Goal: Task Accomplishment & Management: Manage account settings

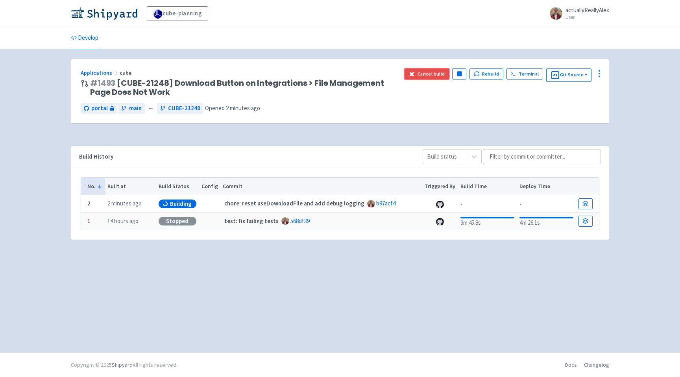
click at [424, 70] on button "Cancel build" at bounding box center [426, 73] width 44 height 11
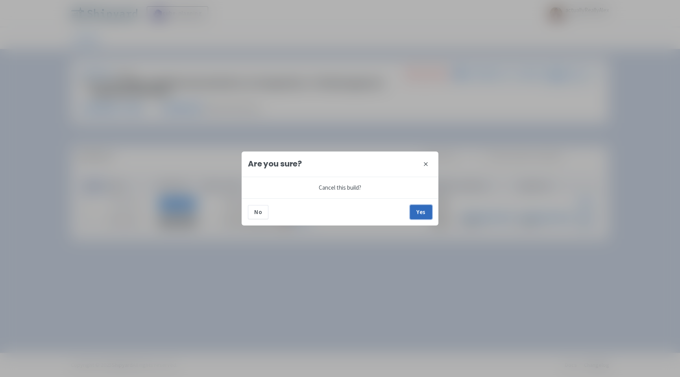
click at [420, 209] on button "Yes" at bounding box center [421, 212] width 22 height 14
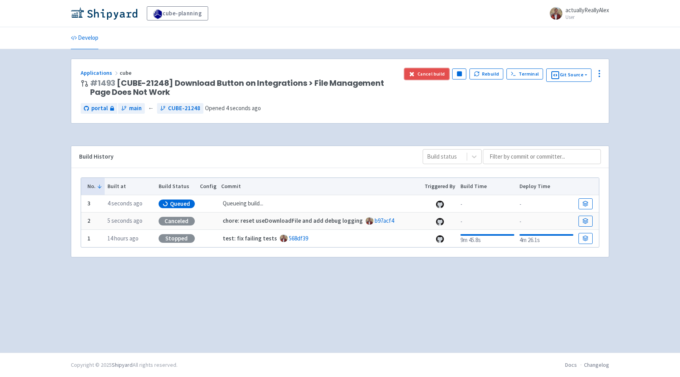
click at [430, 76] on button "Cancel build" at bounding box center [426, 73] width 44 height 11
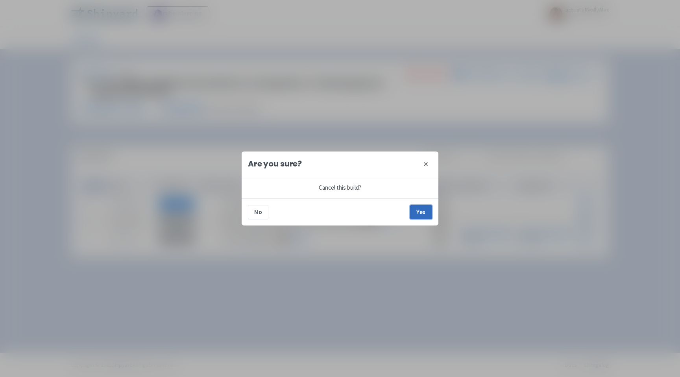
click at [420, 207] on button "Yes" at bounding box center [421, 212] width 22 height 14
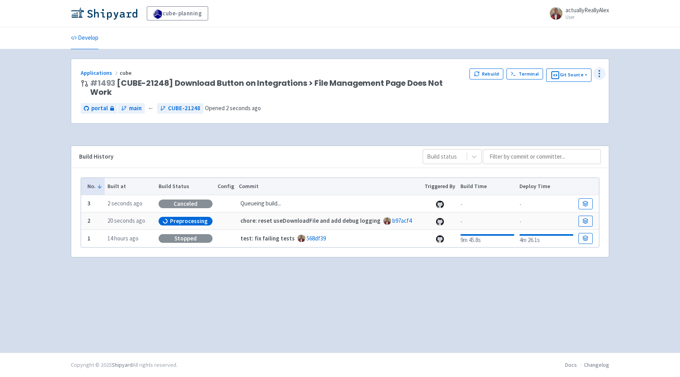
click at [599, 76] on circle at bounding box center [599, 76] width 1 height 1
click at [583, 90] on span "Configure" at bounding box center [569, 91] width 52 height 11
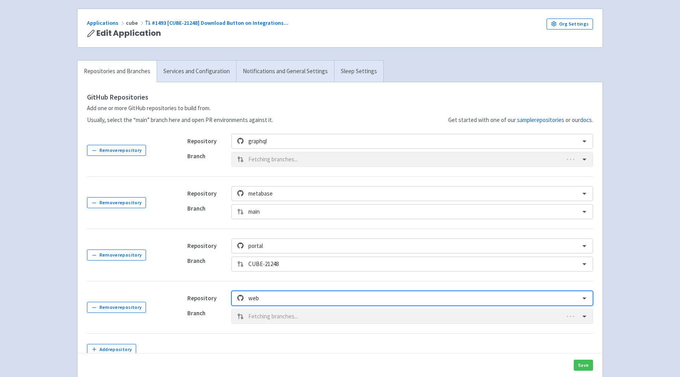
scroll to position [61, 0]
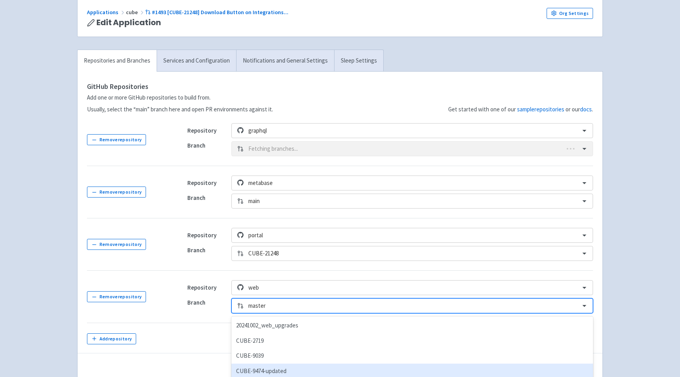
click at [294, 306] on div "option CUBE-9474-updated focused, 4 of 162. 162 results available. Use Up and D…" at bounding box center [411, 305] width 361 height 15
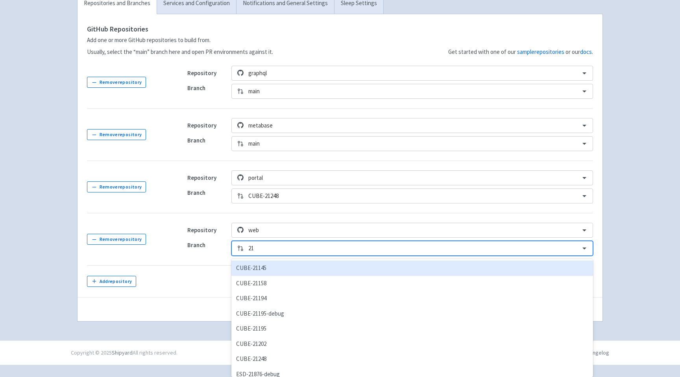
type input "212"
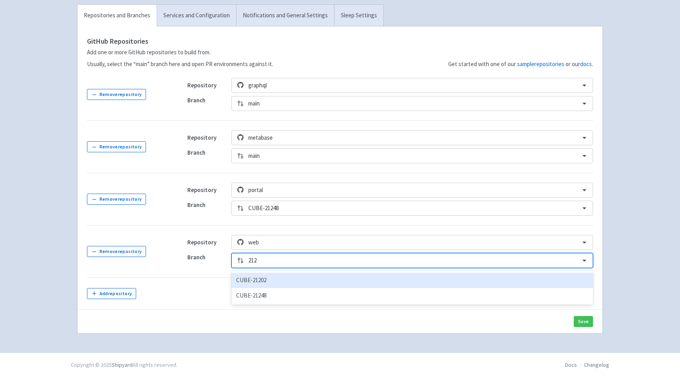
scroll to position [106, 0]
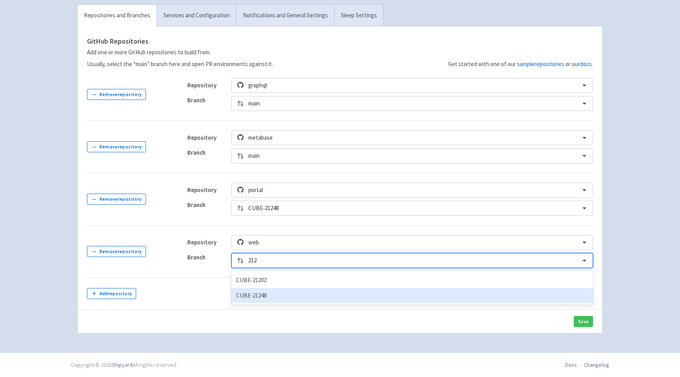
click at [272, 293] on div "CUBE-21248" at bounding box center [411, 295] width 361 height 15
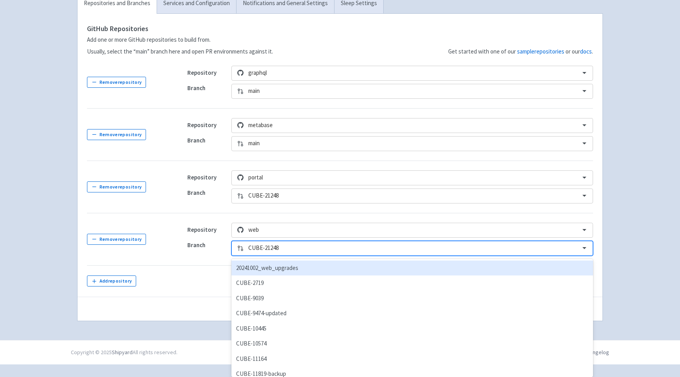
click at [472, 256] on div "option CUBE-21248, selected. option 20241002_web_upgrades focused, 1 of 162. 16…" at bounding box center [411, 248] width 361 height 15
click at [629, 253] on div "cube-planning actuallyReallyAlex User Profile Sign out Develop" at bounding box center [340, 96] width 680 height 487
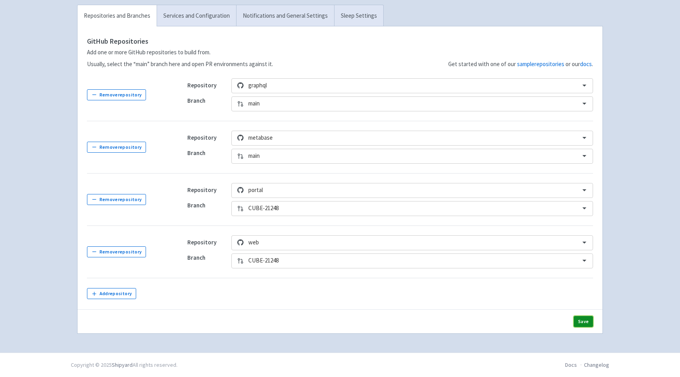
click at [584, 323] on button "Save" at bounding box center [582, 321] width 19 height 11
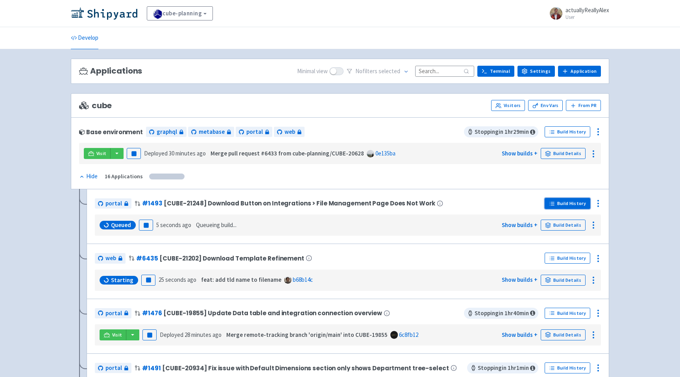
click at [570, 203] on link "Build History" at bounding box center [567, 203] width 46 height 11
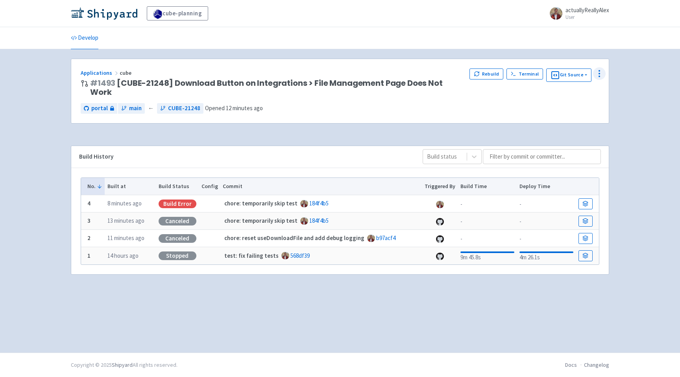
click at [598, 72] on icon at bounding box center [598, 73] width 9 height 9
click at [568, 133] on span "Env Vars" at bounding box center [569, 133] width 52 height 11
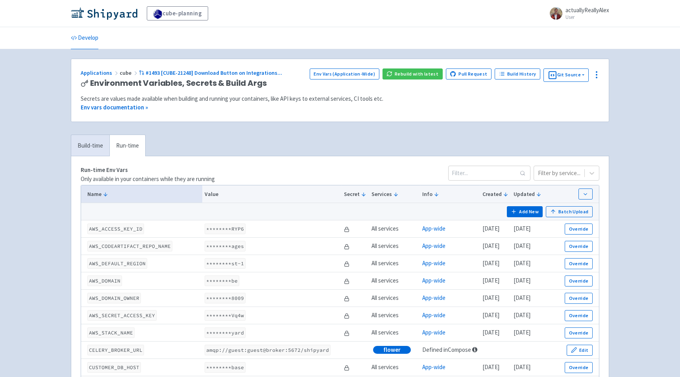
scroll to position [1115, 0]
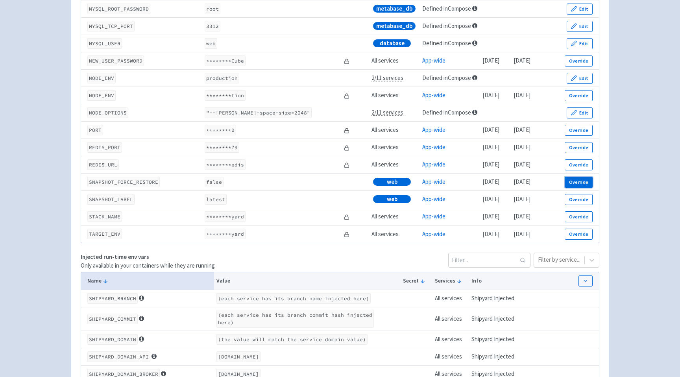
click at [579, 187] on button "Override" at bounding box center [578, 182] width 28 height 11
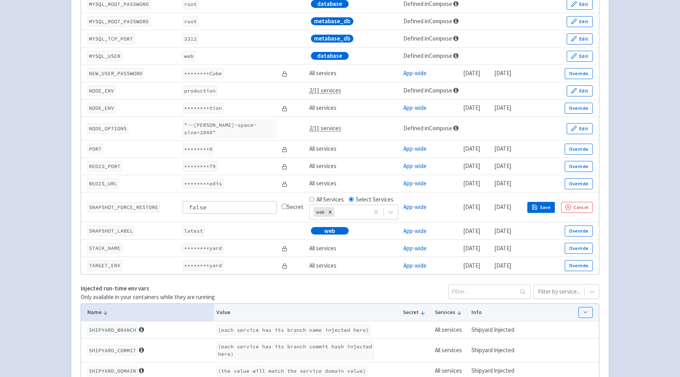
scroll to position [1134, 0]
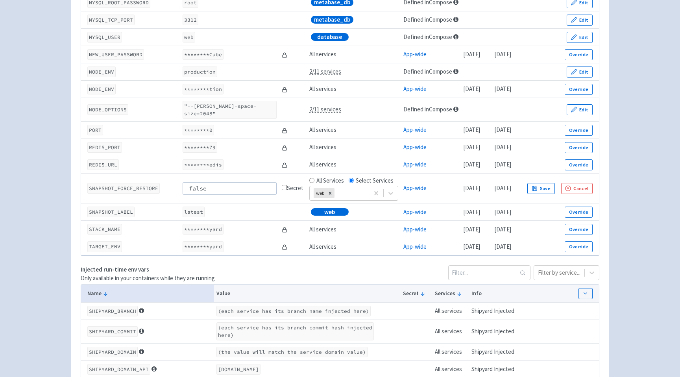
click at [212, 184] on input "false" at bounding box center [230, 188] width 94 height 13
type input "true"
click at [553, 185] on button "Save" at bounding box center [541, 188] width 28 height 11
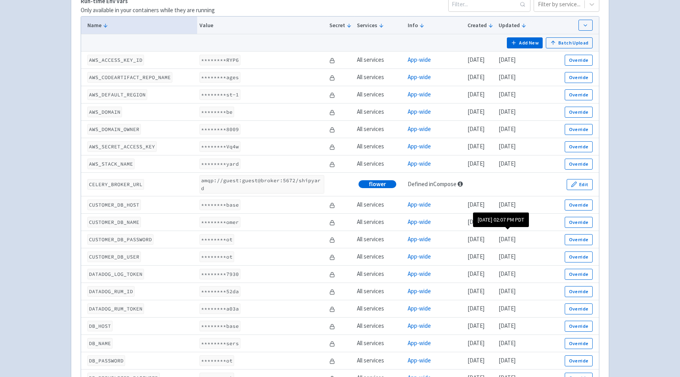
scroll to position [0, 0]
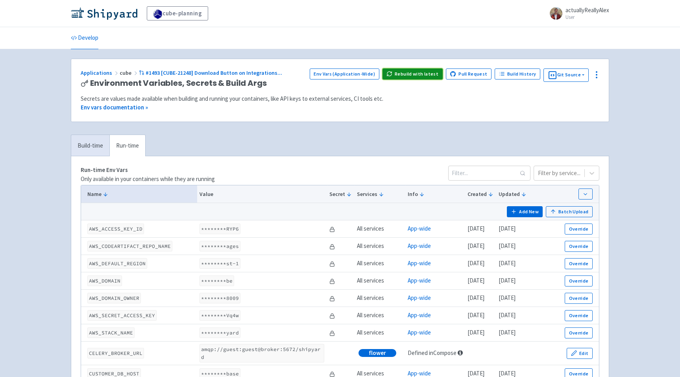
click at [438, 77] on button "Rebuild with latest" at bounding box center [412, 73] width 60 height 11
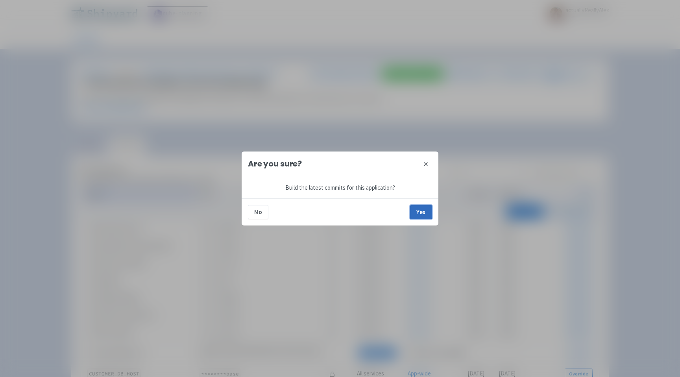
click at [419, 215] on button "Yes" at bounding box center [421, 212] width 22 height 14
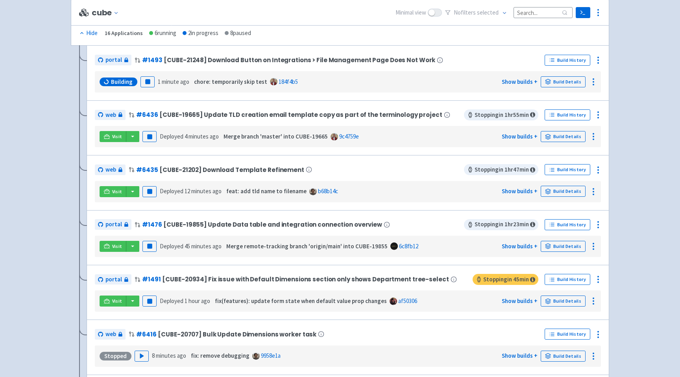
scroll to position [221, 0]
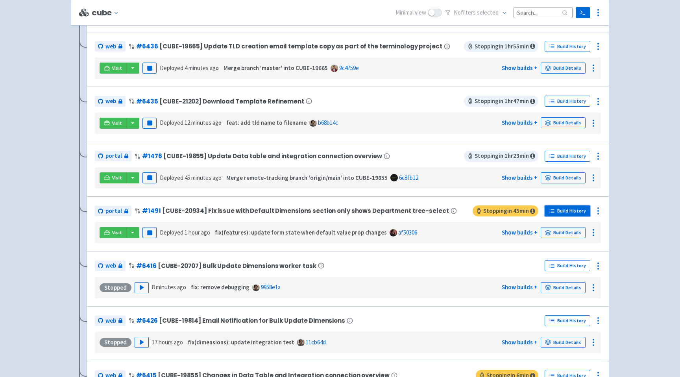
click at [583, 215] on link "Build History" at bounding box center [567, 210] width 46 height 11
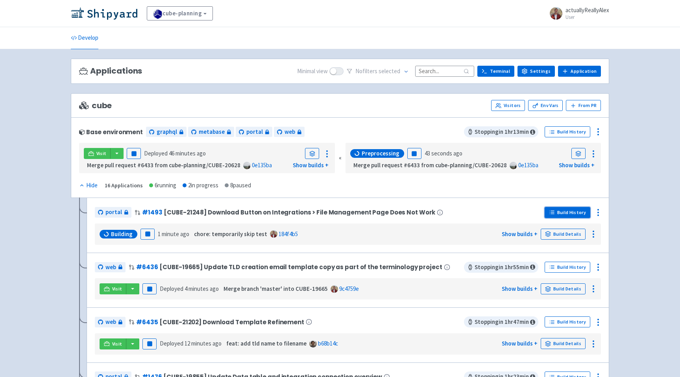
click at [581, 211] on link "Build History" at bounding box center [567, 212] width 46 height 11
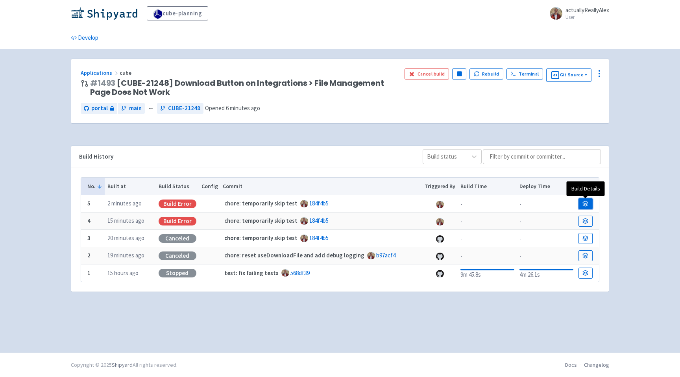
click at [586, 204] on icon at bounding box center [585, 204] width 6 height 6
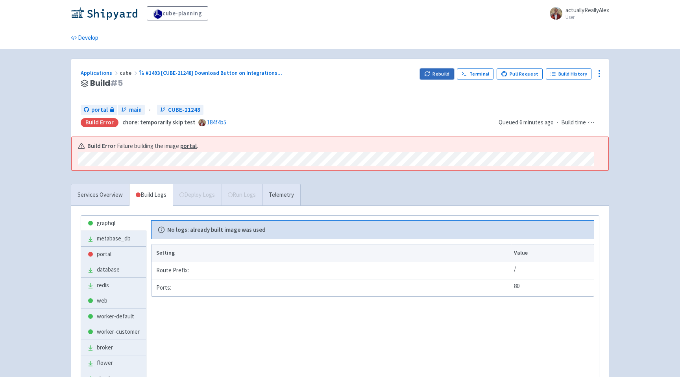
click at [443, 70] on button "Rebuild" at bounding box center [437, 73] width 34 height 11
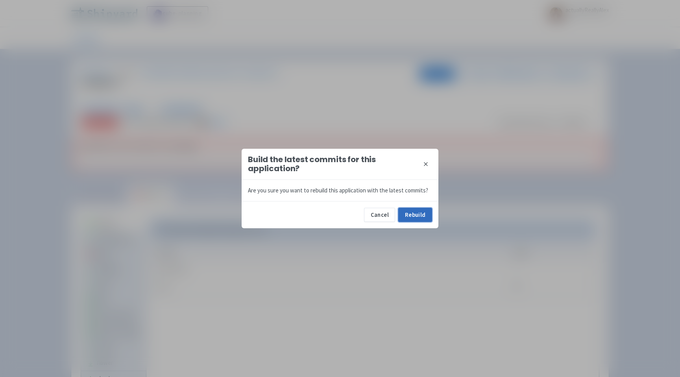
click at [418, 217] on button "Rebuild" at bounding box center [415, 215] width 34 height 14
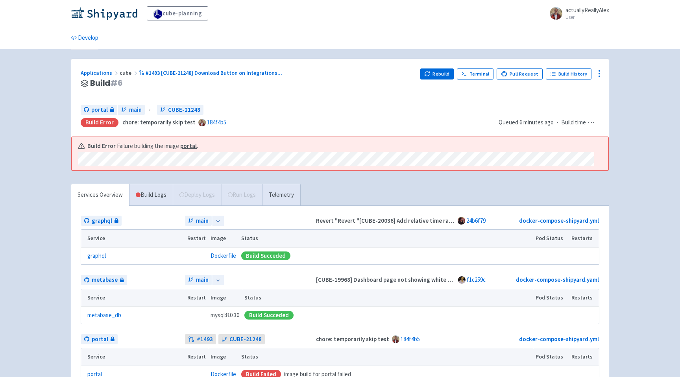
click at [650, 185] on div "cube-planning actuallyReallyAlex User Profile Sign out Develop #" at bounding box center [340, 301] width 680 height 602
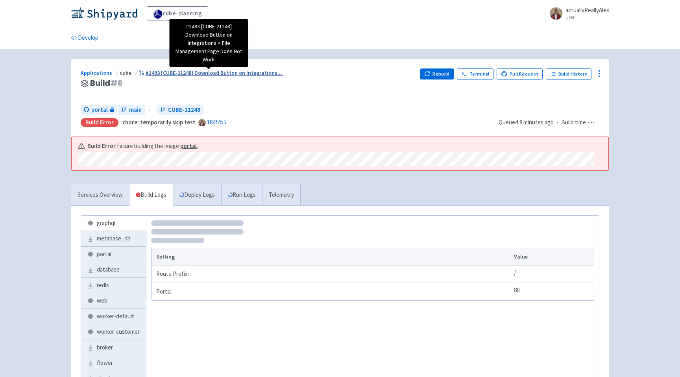
click at [188, 72] on span "#1493 [CUBE-21248] Download Button on Integrations ..." at bounding box center [214, 72] width 136 height 7
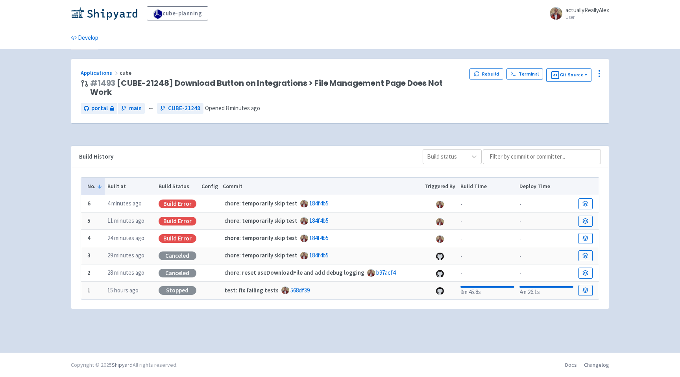
click at [593, 195] on td at bounding box center [586, 203] width 23 height 17
click at [587, 201] on icon at bounding box center [585, 202] width 5 height 2
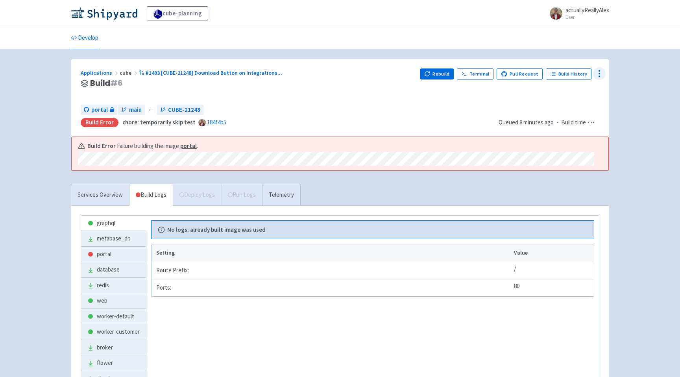
click at [598, 76] on icon at bounding box center [598, 73] width 9 height 9
click at [567, 137] on span "Env Vars" at bounding box center [569, 133] width 52 height 11
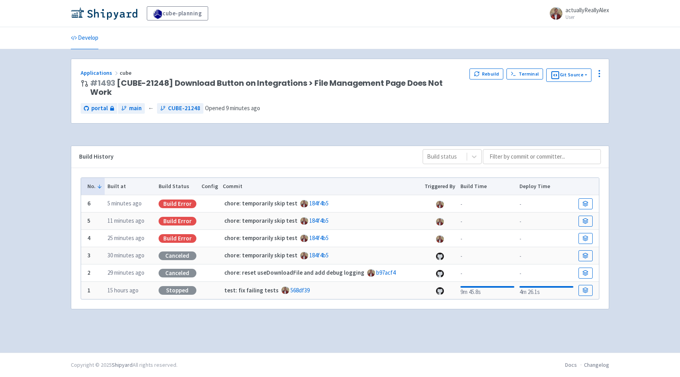
click at [585, 195] on td at bounding box center [586, 203] width 23 height 17
click at [585, 198] on link at bounding box center [585, 203] width 14 height 11
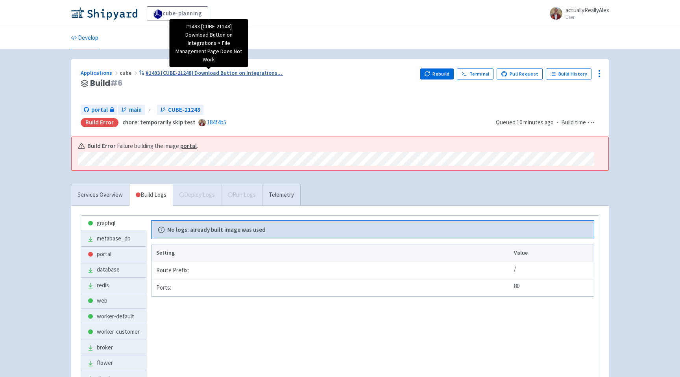
click at [247, 70] on span "#1493 [CUBE-21248] Download Button on Integrations ..." at bounding box center [214, 72] width 136 height 7
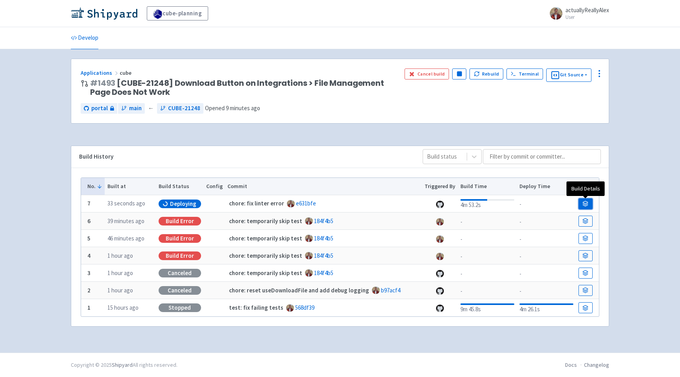
click at [583, 203] on icon at bounding box center [585, 202] width 5 height 2
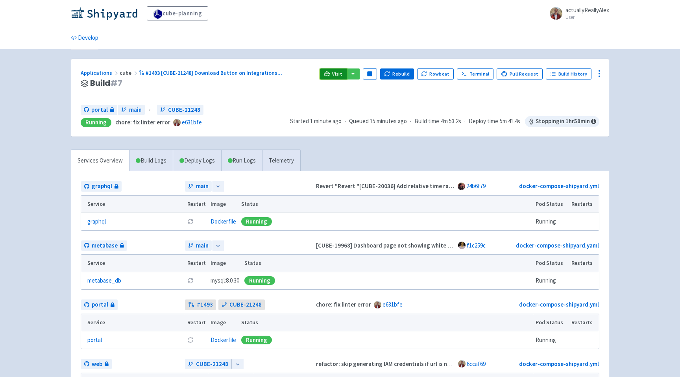
click at [340, 77] on link "Visit" at bounding box center [333, 73] width 27 height 11
click at [337, 75] on link "Visit" at bounding box center [333, 73] width 27 height 11
click at [559, 76] on link "Build History" at bounding box center [569, 73] width 46 height 11
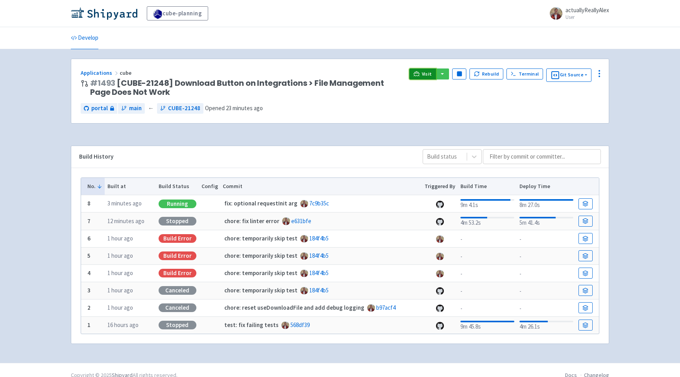
click at [426, 71] on span "Visit" at bounding box center [427, 74] width 10 height 6
click at [424, 77] on link "Visit" at bounding box center [422, 73] width 27 height 11
click at [599, 73] on icon at bounding box center [598, 73] width 9 height 9
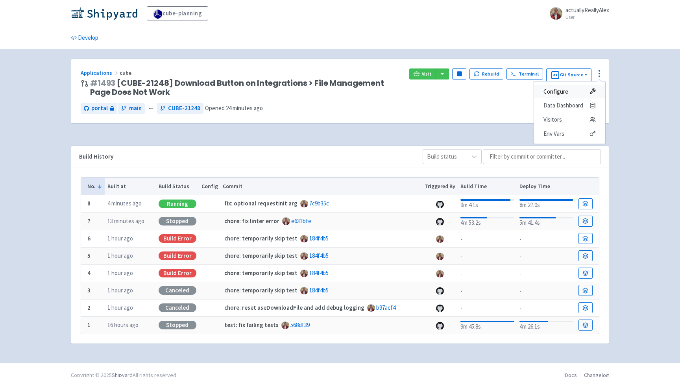
click at [585, 90] on span "Configure" at bounding box center [569, 91] width 52 height 11
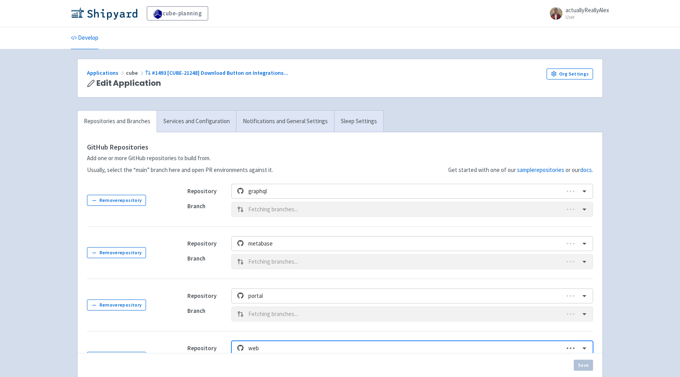
click at [595, 72] on div "Applications cube #1493 [CUBE-21248] Download Button on Integrations ... Edit A…" at bounding box center [339, 78] width 525 height 39
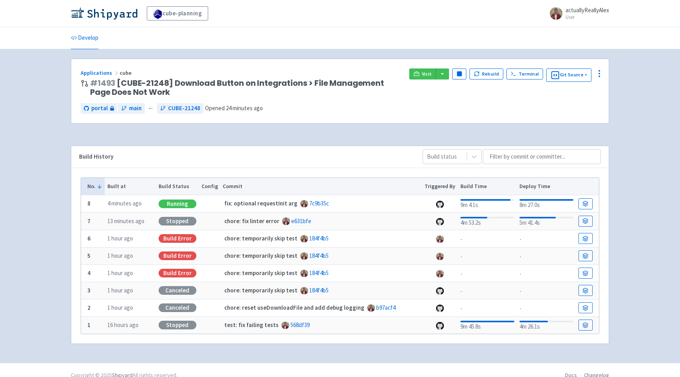
click at [599, 74] on icon at bounding box center [598, 73] width 9 height 9
click at [570, 135] on span "Env Vars" at bounding box center [569, 133] width 52 height 11
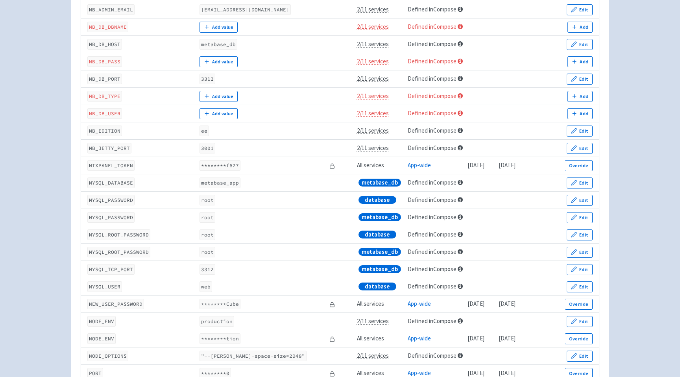
scroll to position [1051, 0]
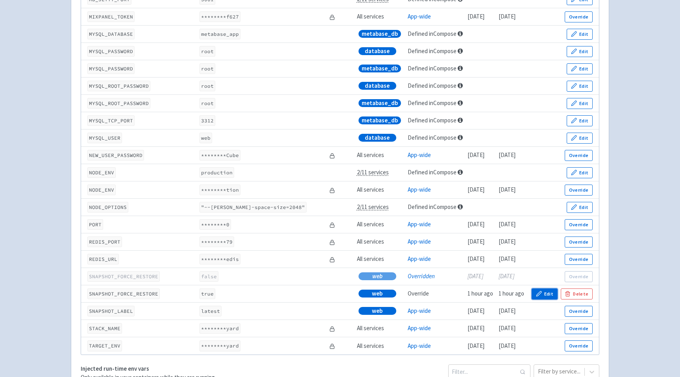
click at [554, 288] on button "Edit" at bounding box center [544, 293] width 26 height 11
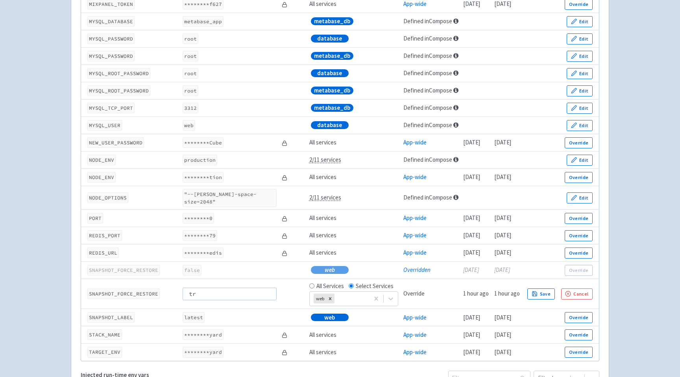
type input "t"
type input "false"
click at [551, 290] on button "Save" at bounding box center [541, 293] width 28 height 11
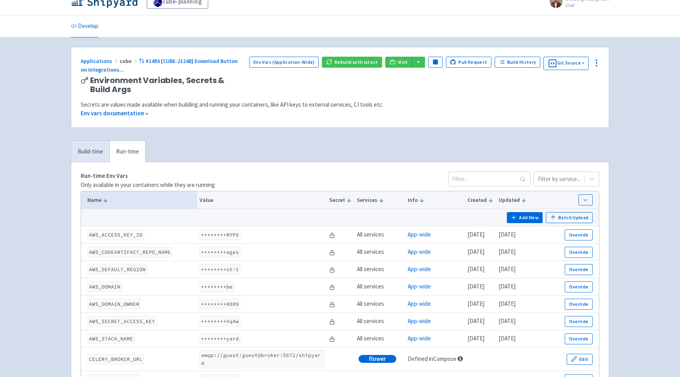
scroll to position [0, 0]
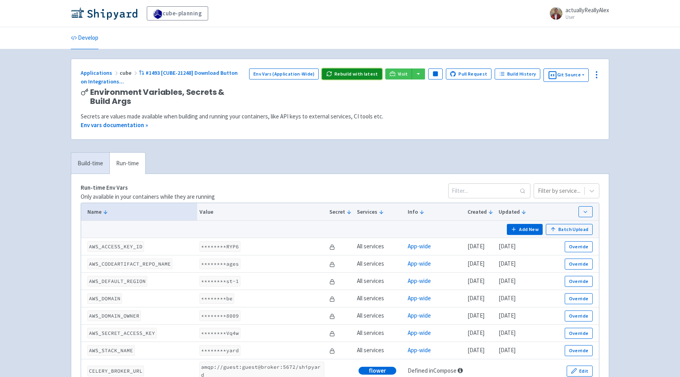
click at [377, 71] on button "Rebuild with latest" at bounding box center [352, 73] width 60 height 11
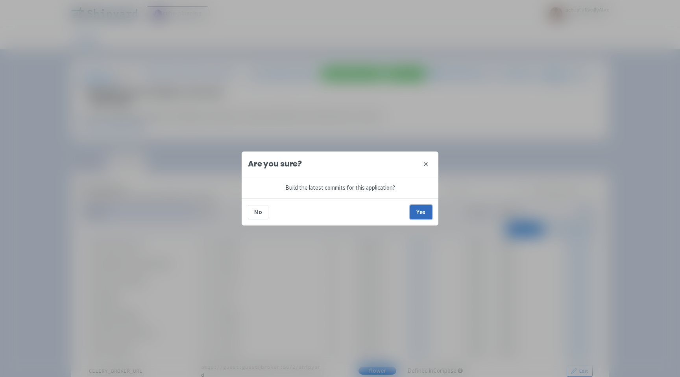
click at [428, 217] on button "Yes" at bounding box center [421, 212] width 22 height 14
